Goal: Find contact information: Find contact information

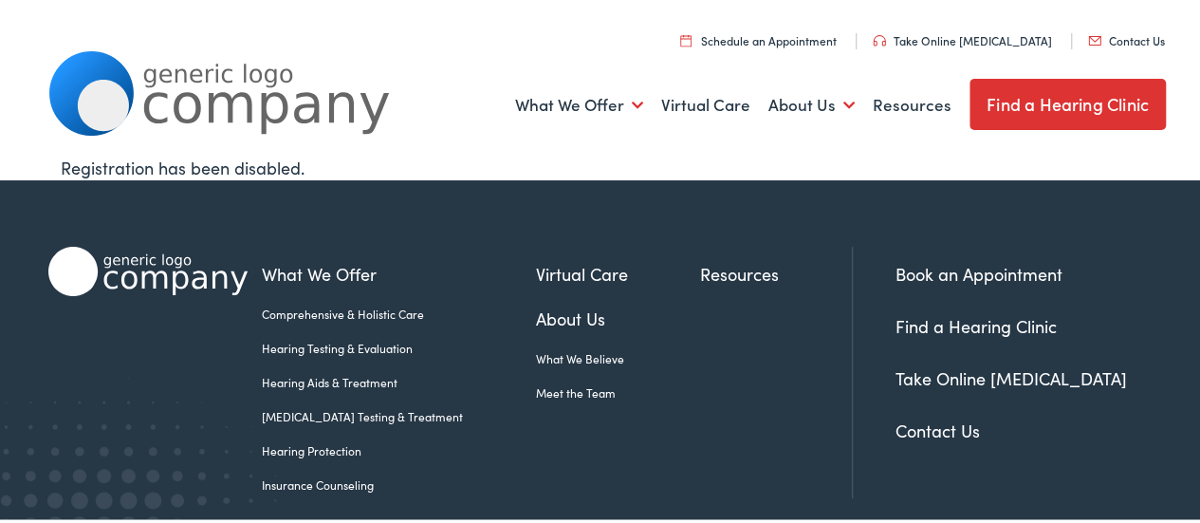
click at [925, 428] on link "Contact Us" at bounding box center [938, 428] width 84 height 24
